Goal: Task Accomplishment & Management: Manage account settings

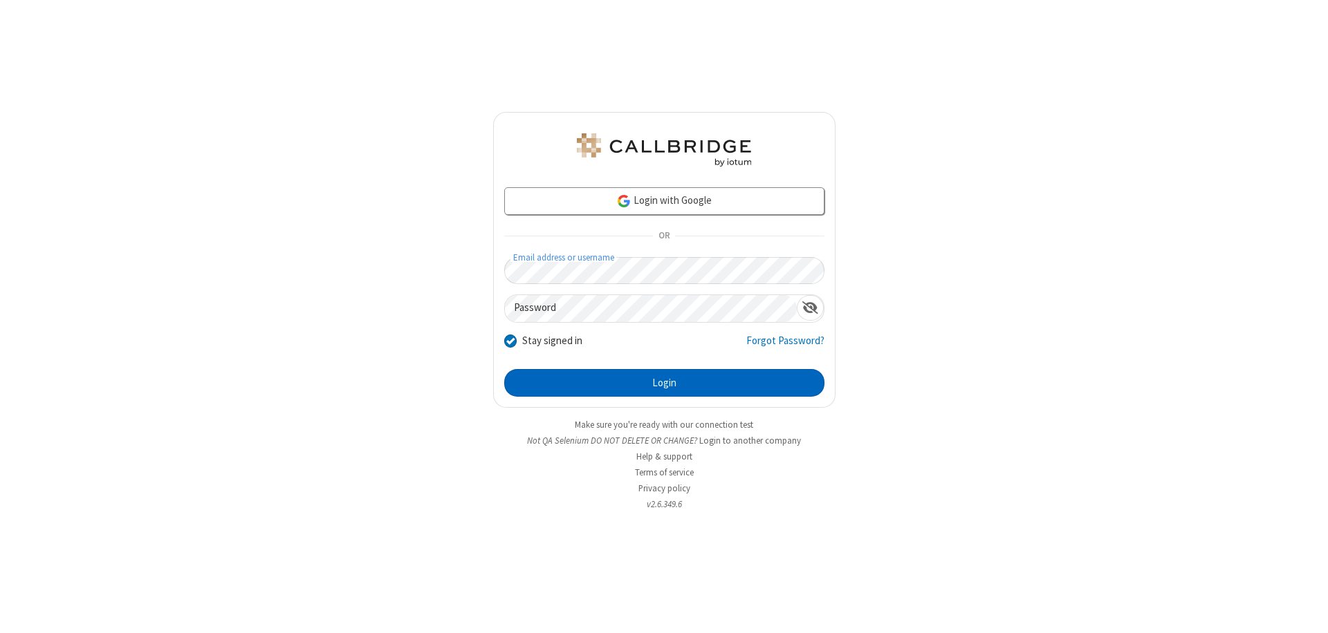
click at [664, 383] on button "Login" at bounding box center [664, 383] width 320 height 28
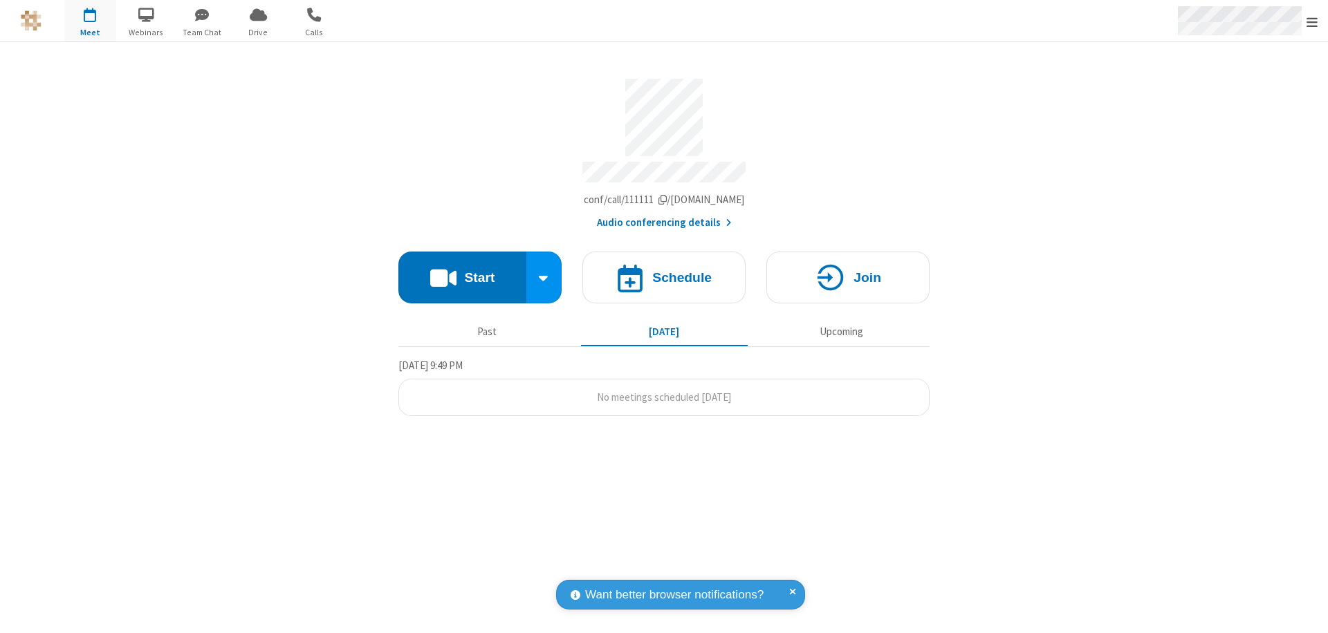
click at [1312, 21] on span "Open menu" at bounding box center [1311, 22] width 11 height 14
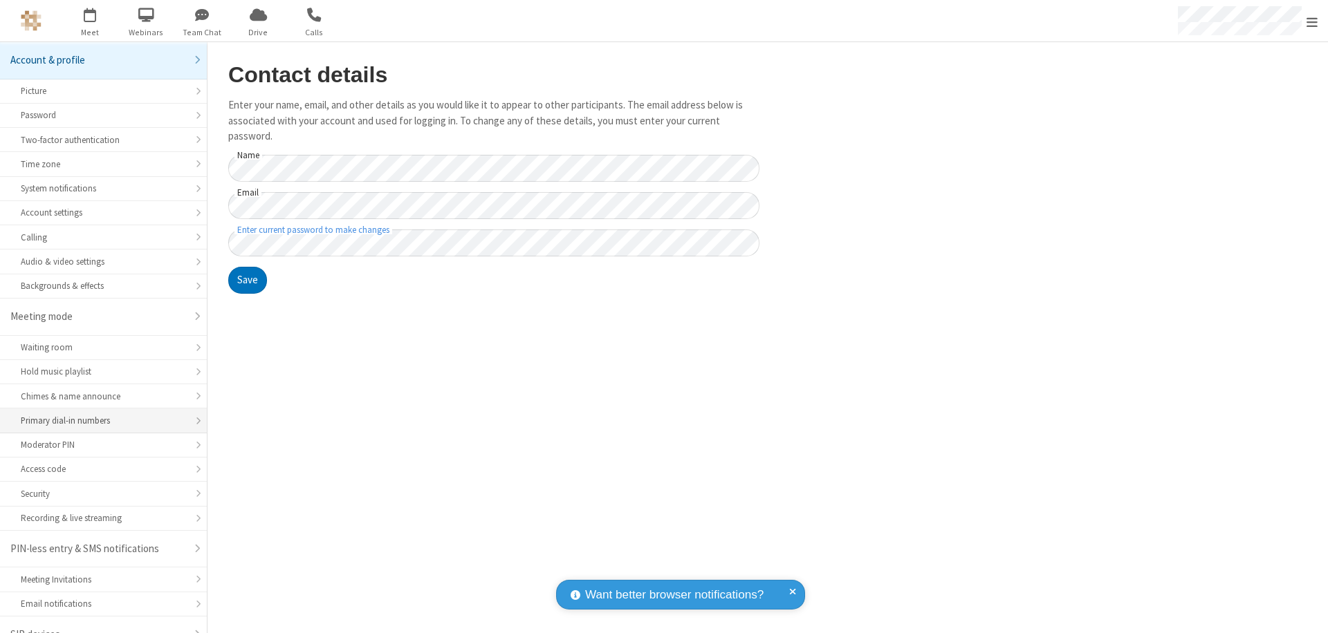
click at [98, 414] on div "Primary dial-in numbers" at bounding box center [103, 420] width 165 height 13
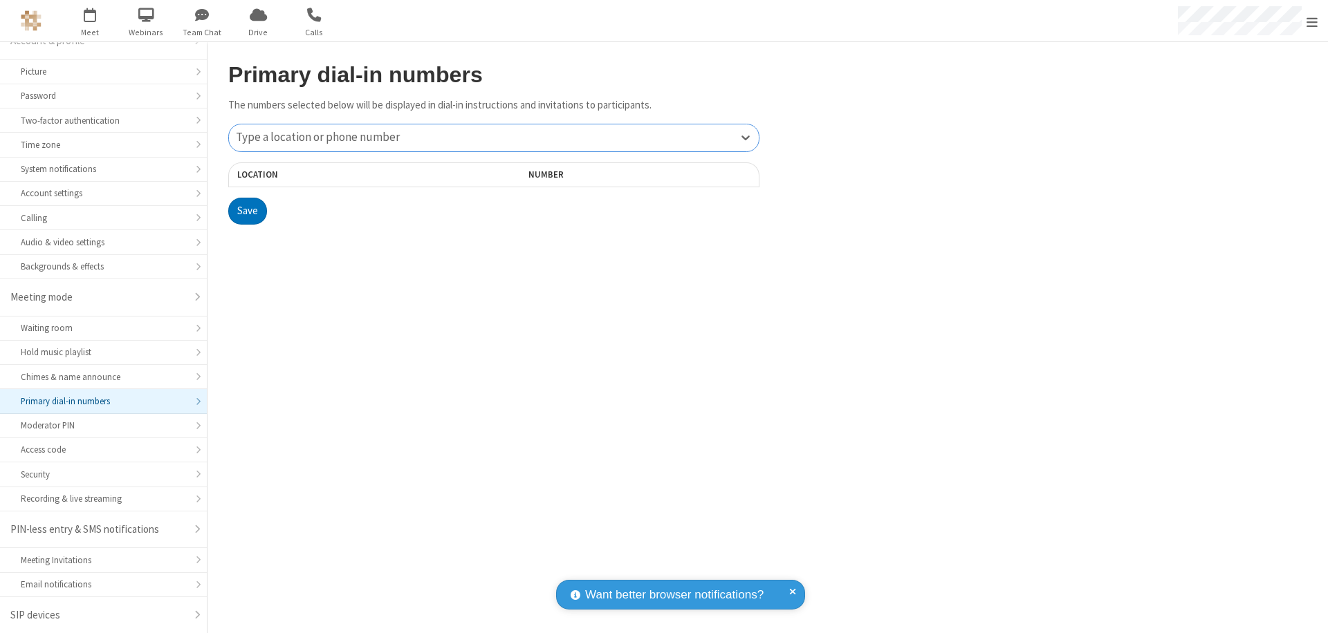
click at [494, 138] on div "Type a location or phone number" at bounding box center [494, 137] width 530 height 27
type input "[PHONE_NUMBER]"
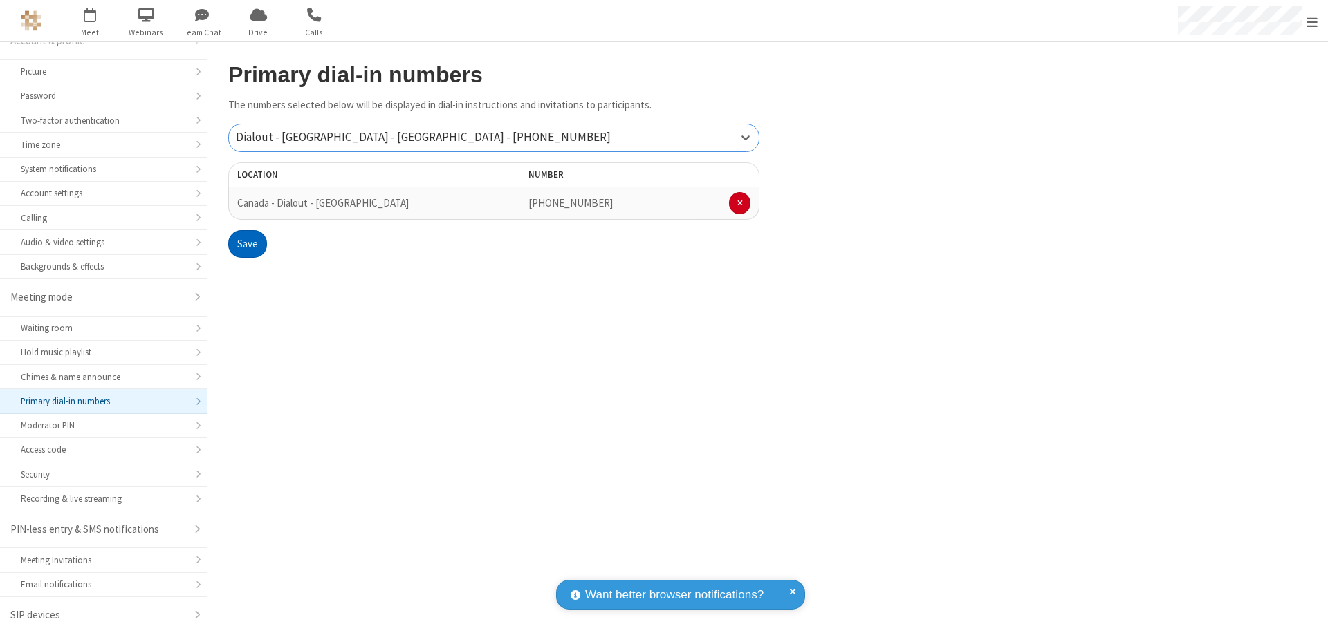
click at [247, 244] on button "Save" at bounding box center [247, 244] width 39 height 28
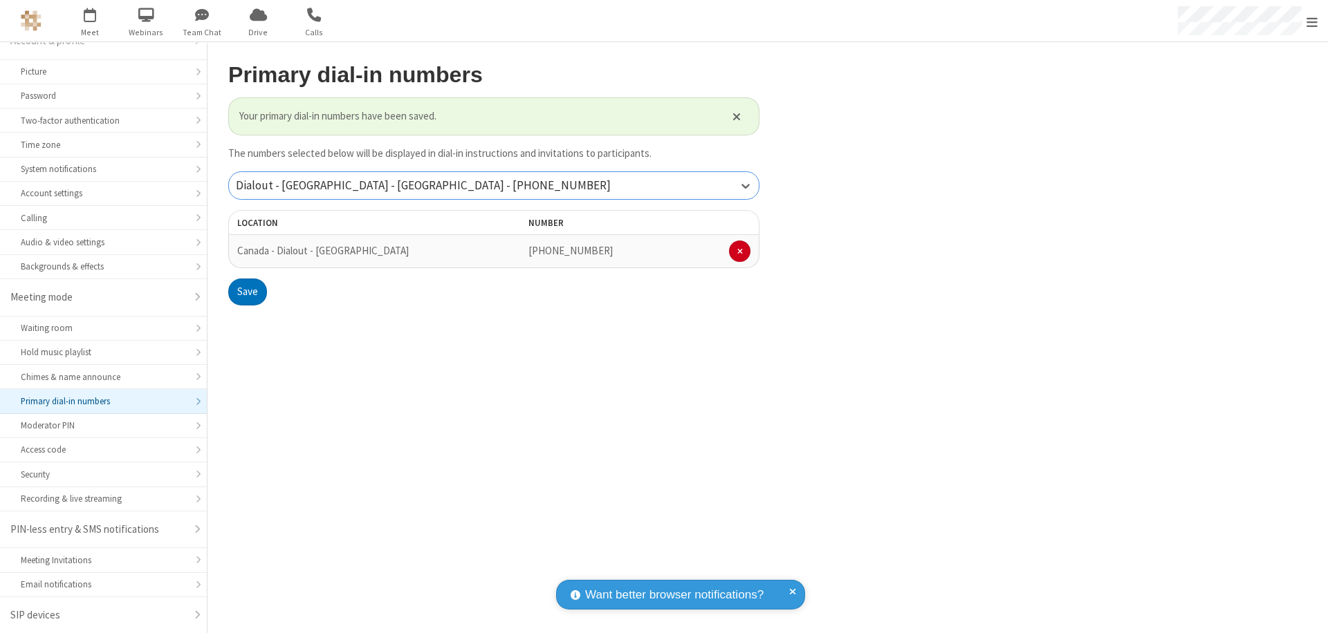
click at [494, 185] on div "Dialout - [GEOGRAPHIC_DATA] - [GEOGRAPHIC_DATA] - [PHONE_NUMBER]" at bounding box center [494, 185] width 530 height 27
type input "[PHONE_NUMBER]"
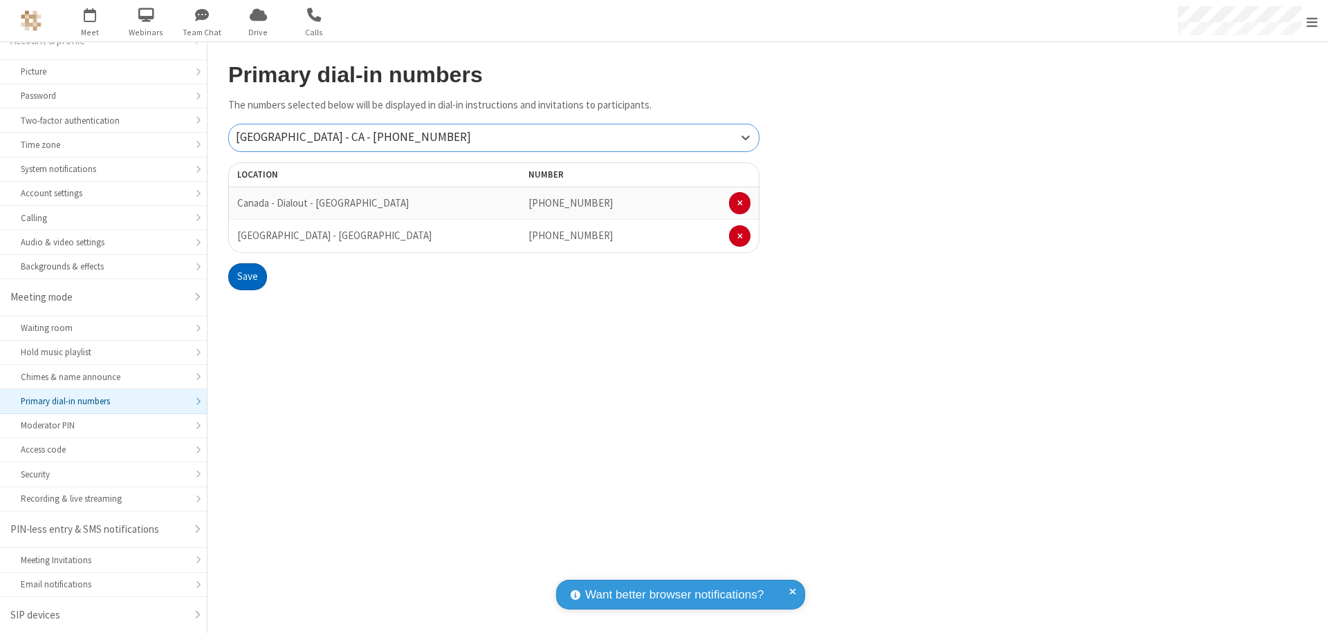
click at [247, 277] on button "Save" at bounding box center [247, 277] width 39 height 28
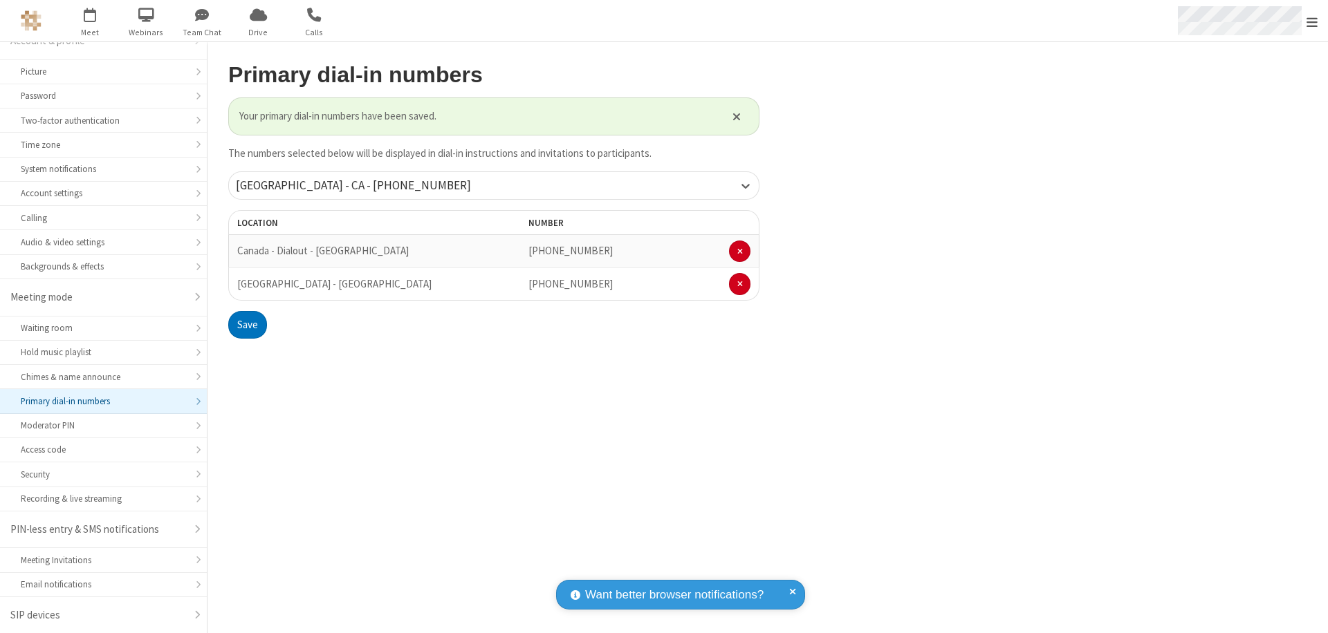
click at [1312, 21] on span "Open menu" at bounding box center [1311, 22] width 11 height 14
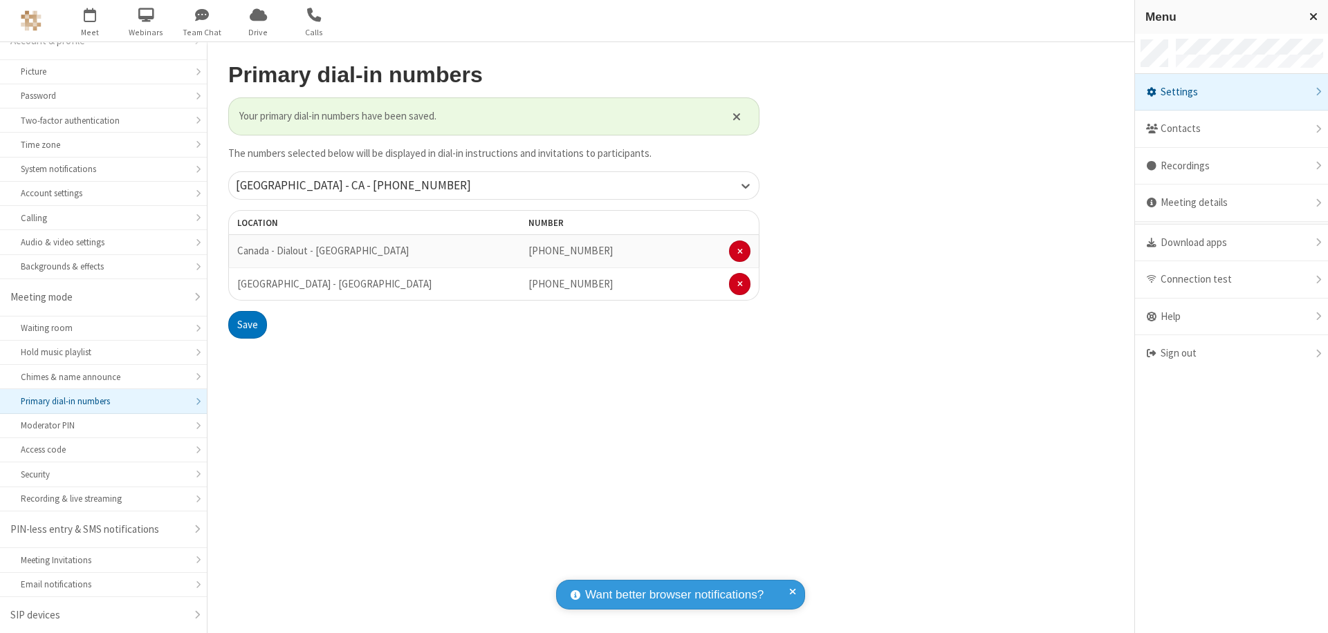
click at [1231, 92] on div "Settings" at bounding box center [1231, 92] width 193 height 37
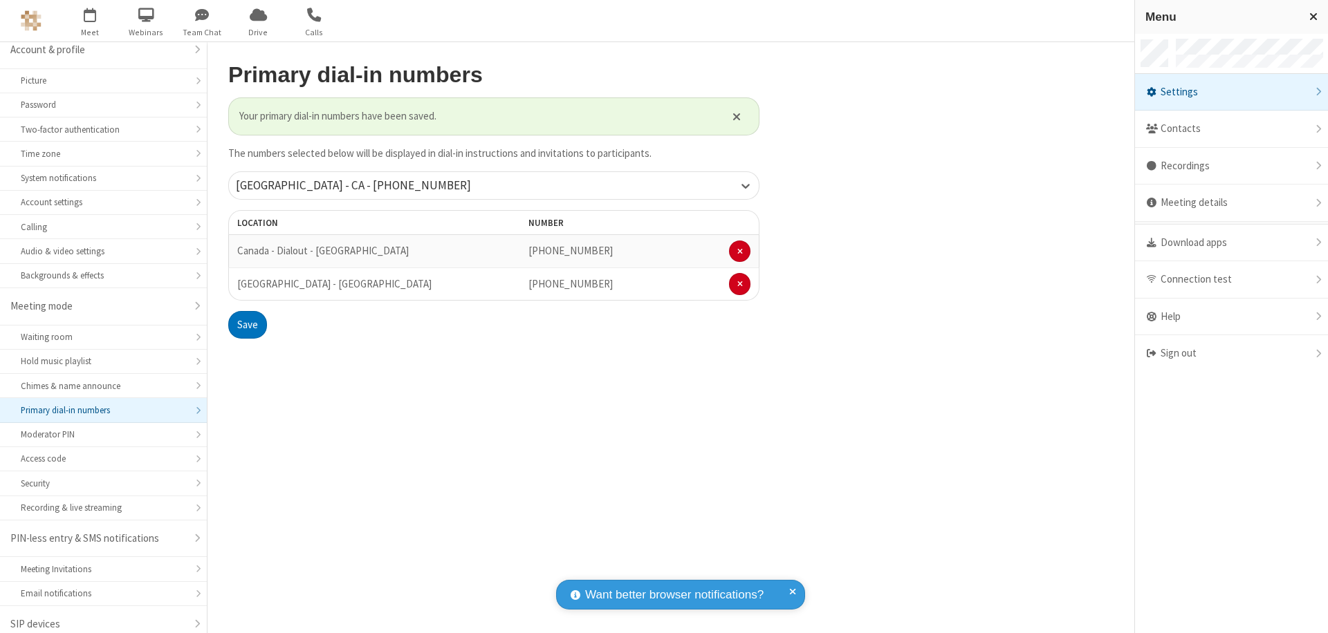
click at [98, 404] on div "Primary dial-in numbers" at bounding box center [103, 410] width 165 height 13
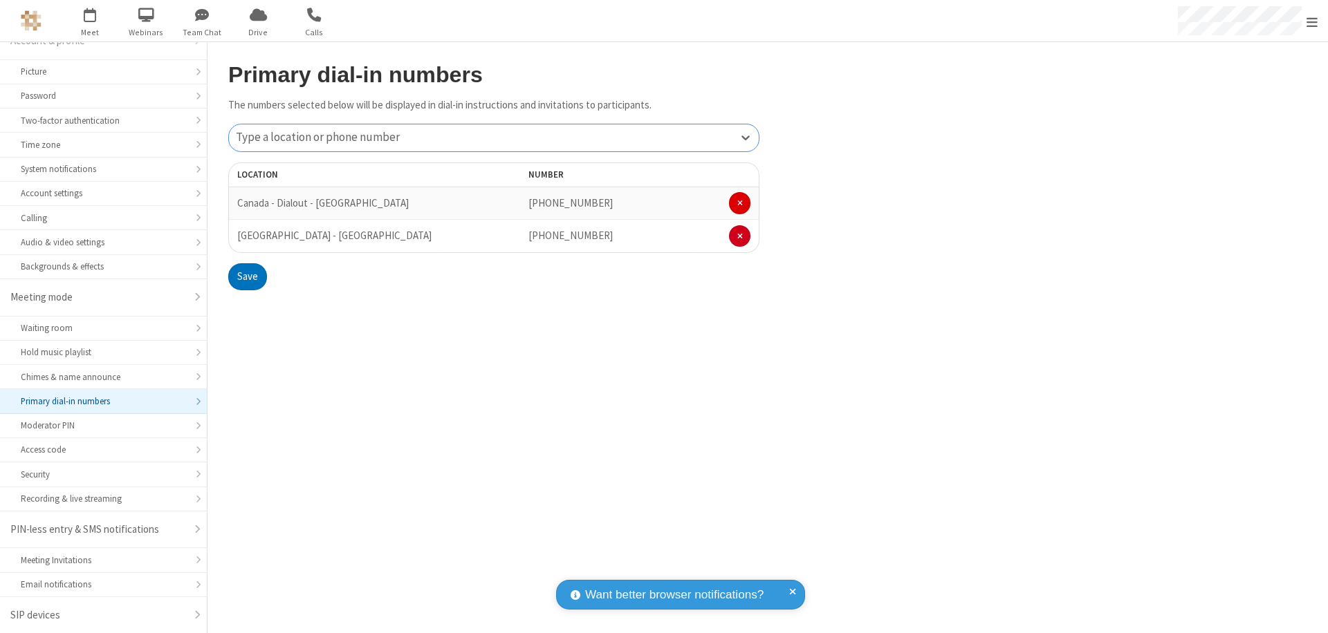
click at [739, 203] on span at bounding box center [740, 203] width 6 height 8
click at [247, 244] on button "Save" at bounding box center [247, 244] width 39 height 28
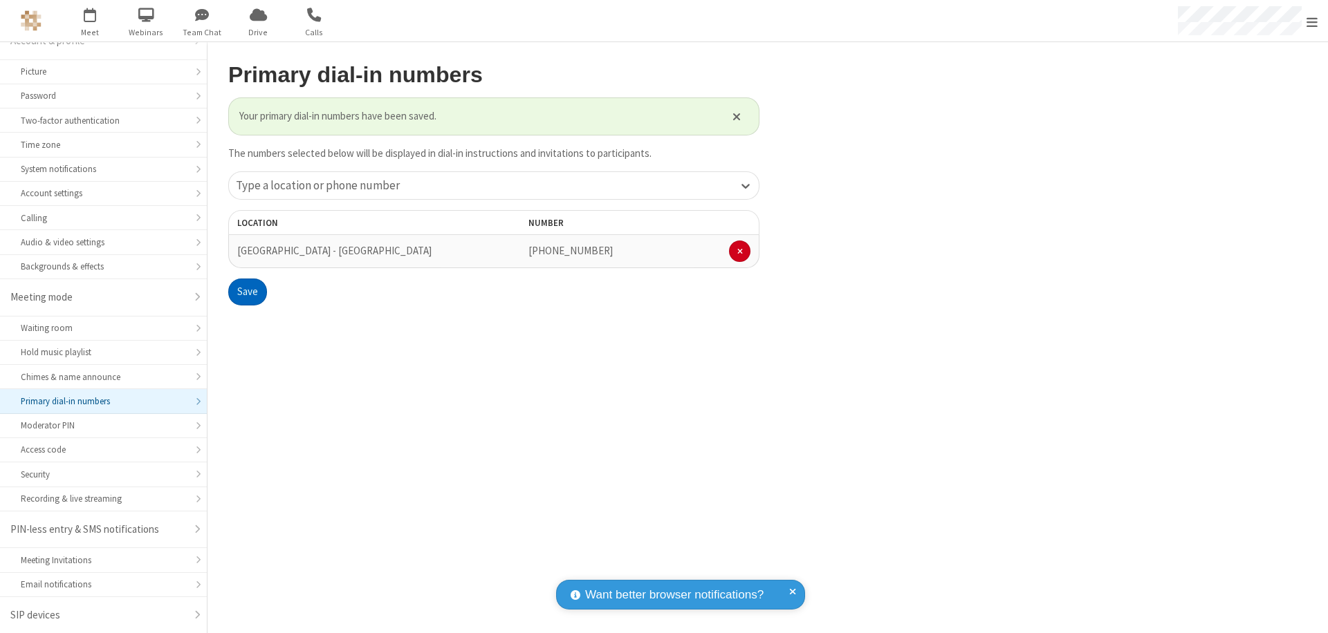
click at [1312, 21] on span "Open menu" at bounding box center [1311, 22] width 11 height 14
click at [90, 21] on span "button" at bounding box center [90, 15] width 52 height 24
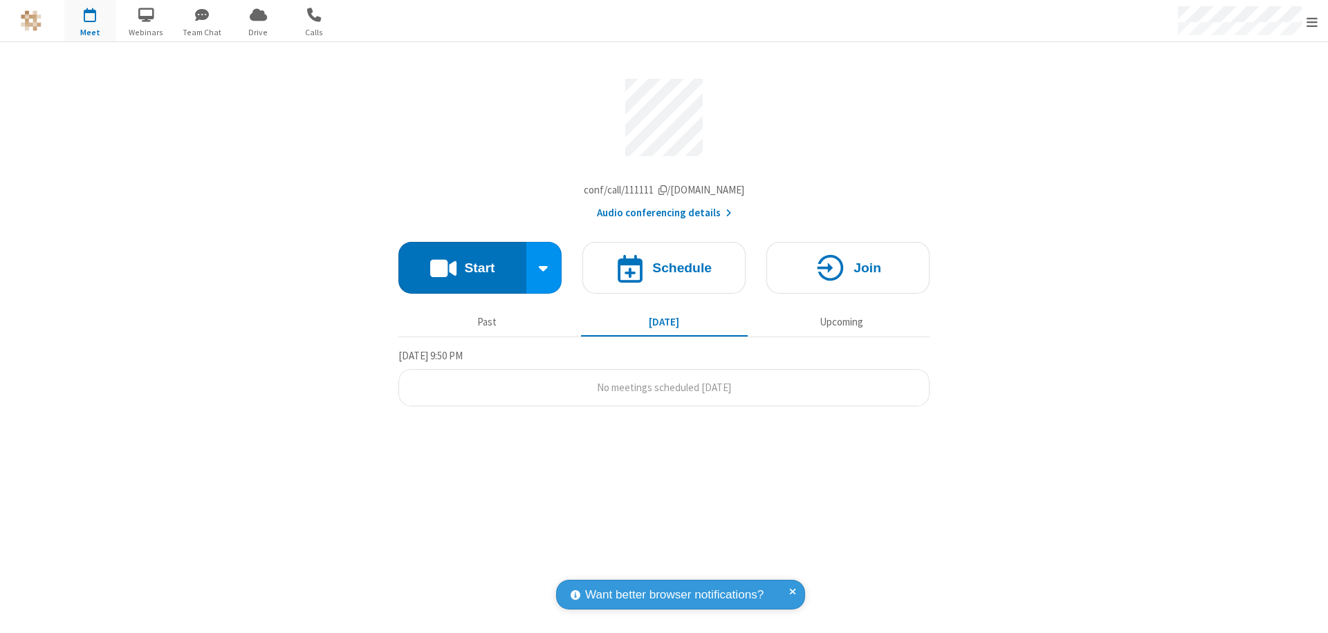
click at [663, 216] on button "Audio conferencing details" at bounding box center [664, 213] width 135 height 16
